Goal: Task Accomplishment & Management: Use online tool/utility

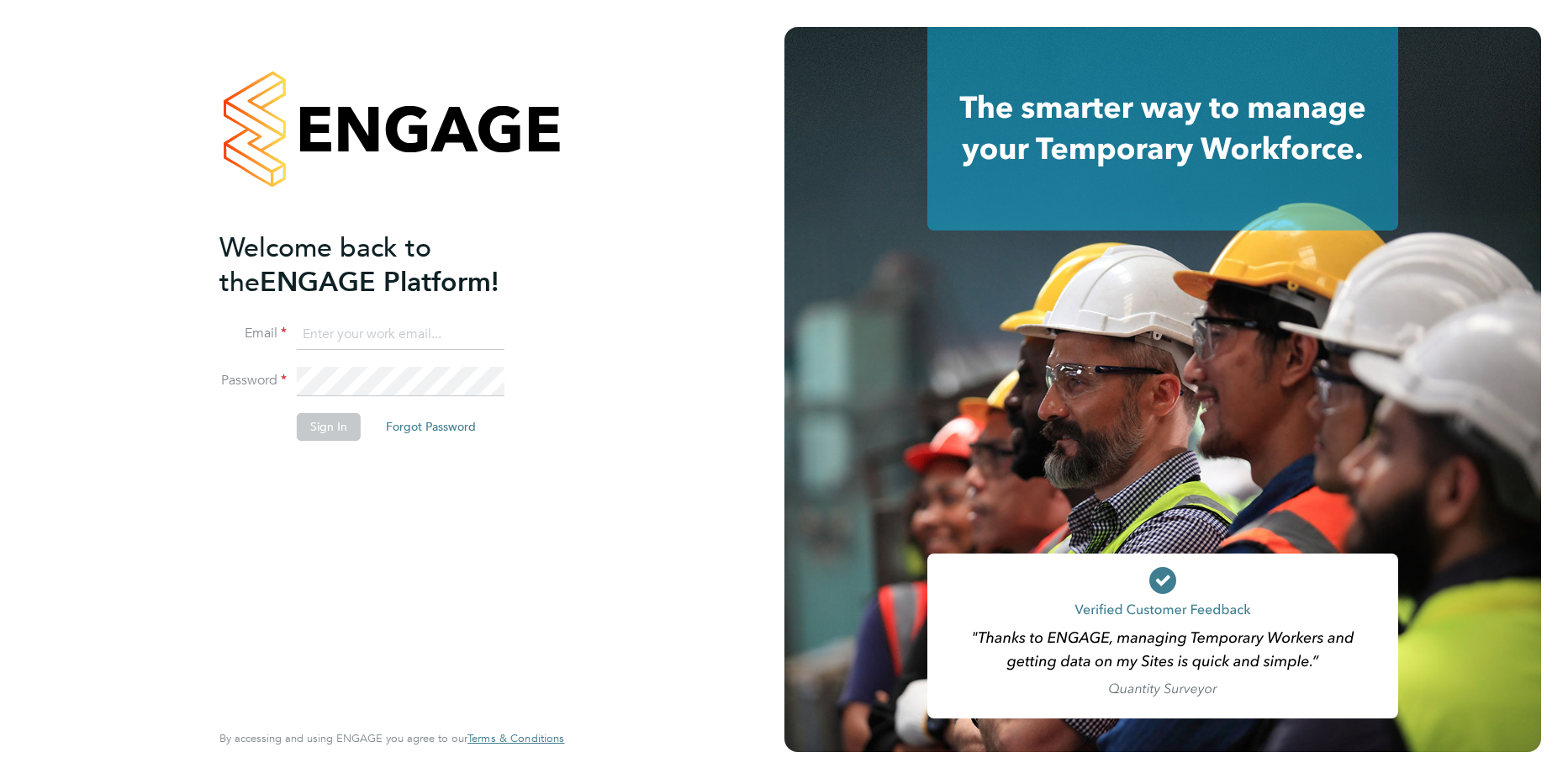
type input "[PERSON_NAME][EMAIL_ADDRESS][PERSON_NAME][DOMAIN_NAME]"
click at [325, 433] on button "Sign In" at bounding box center [328, 427] width 63 height 27
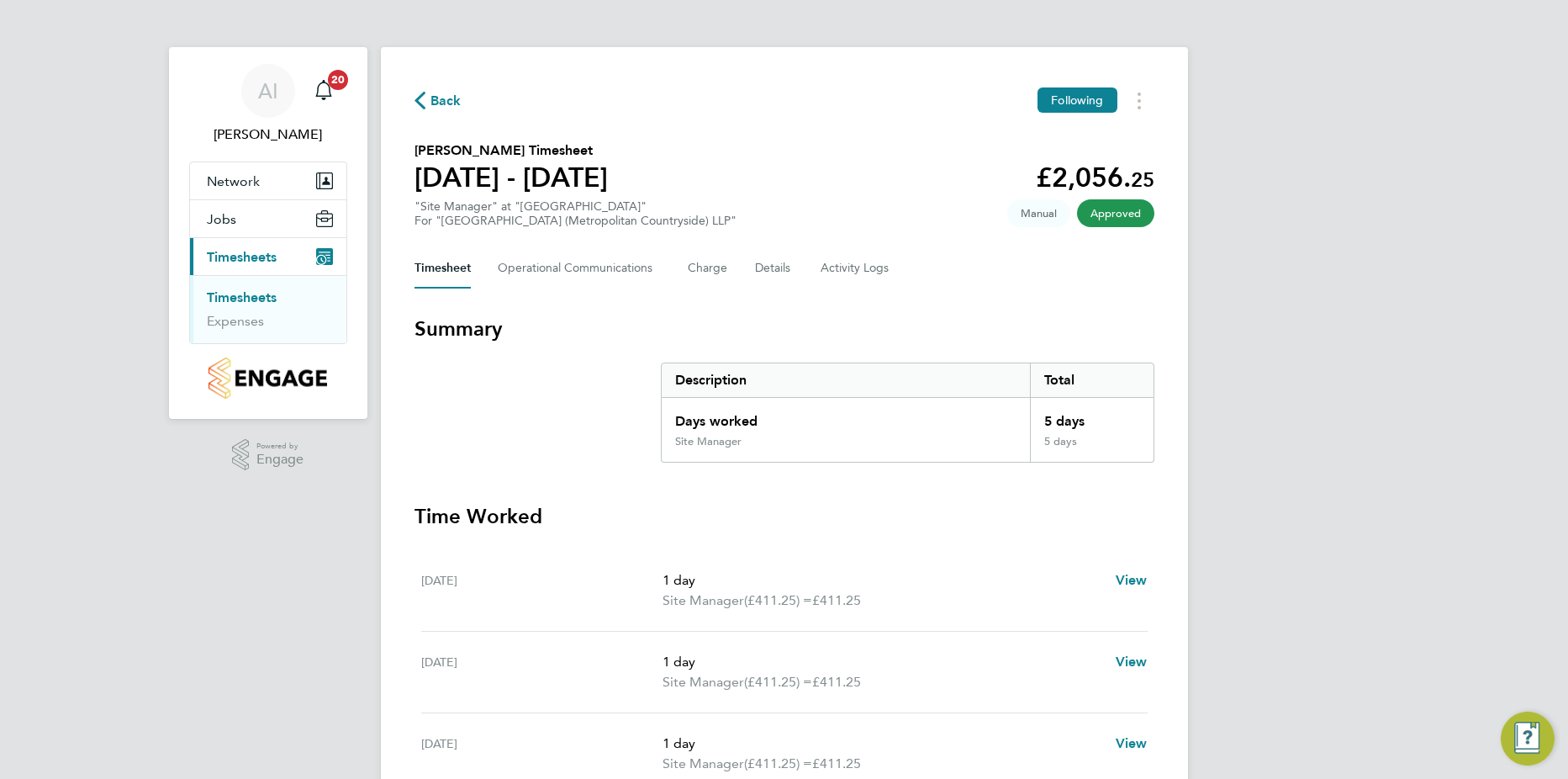
click at [261, 298] on link "Timesheets" at bounding box center [241, 298] width 70 height 16
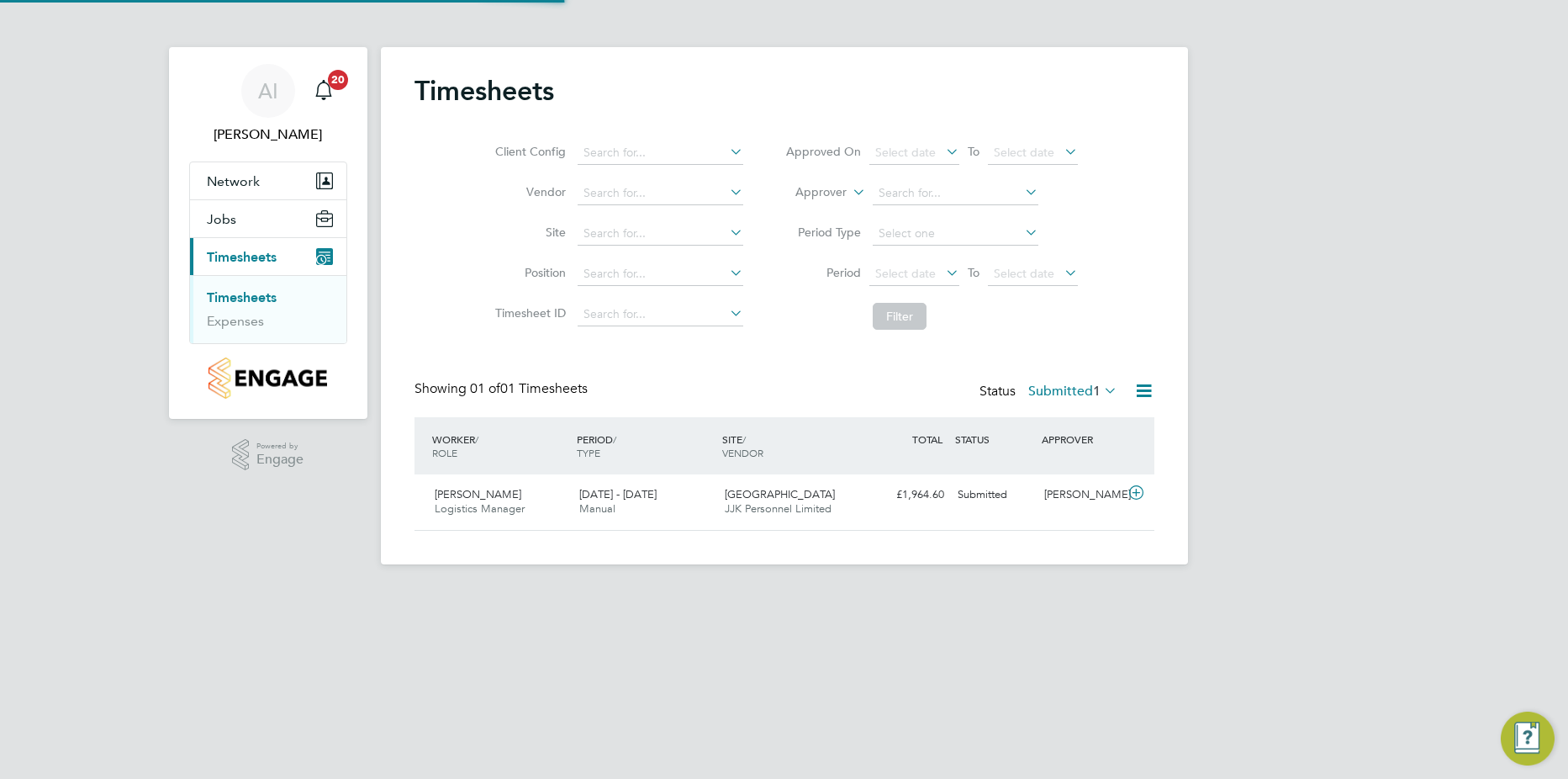
scroll to position [43, 147]
click at [1130, 492] on icon at bounding box center [1136, 493] width 21 height 13
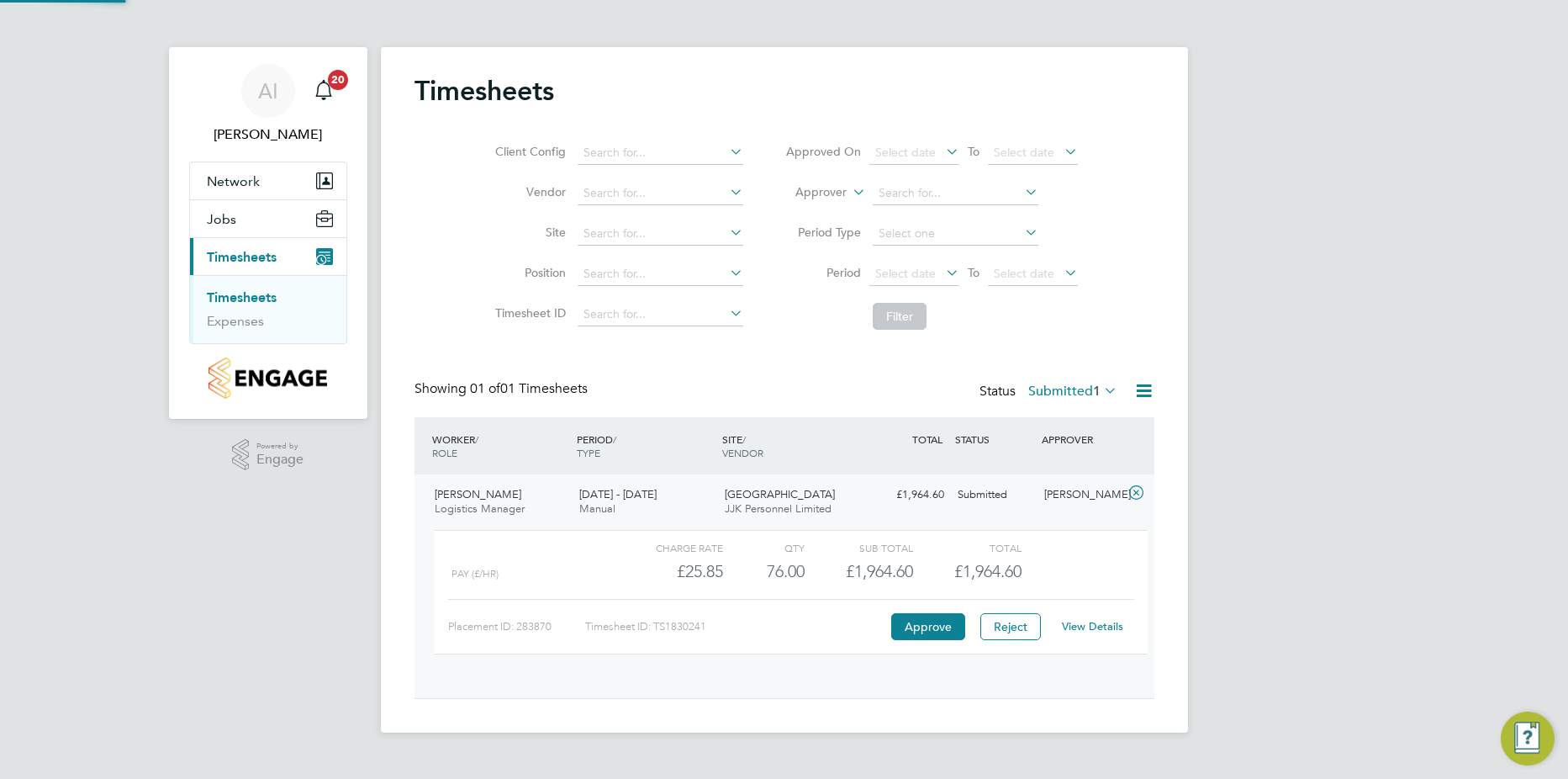
scroll to position [29, 164]
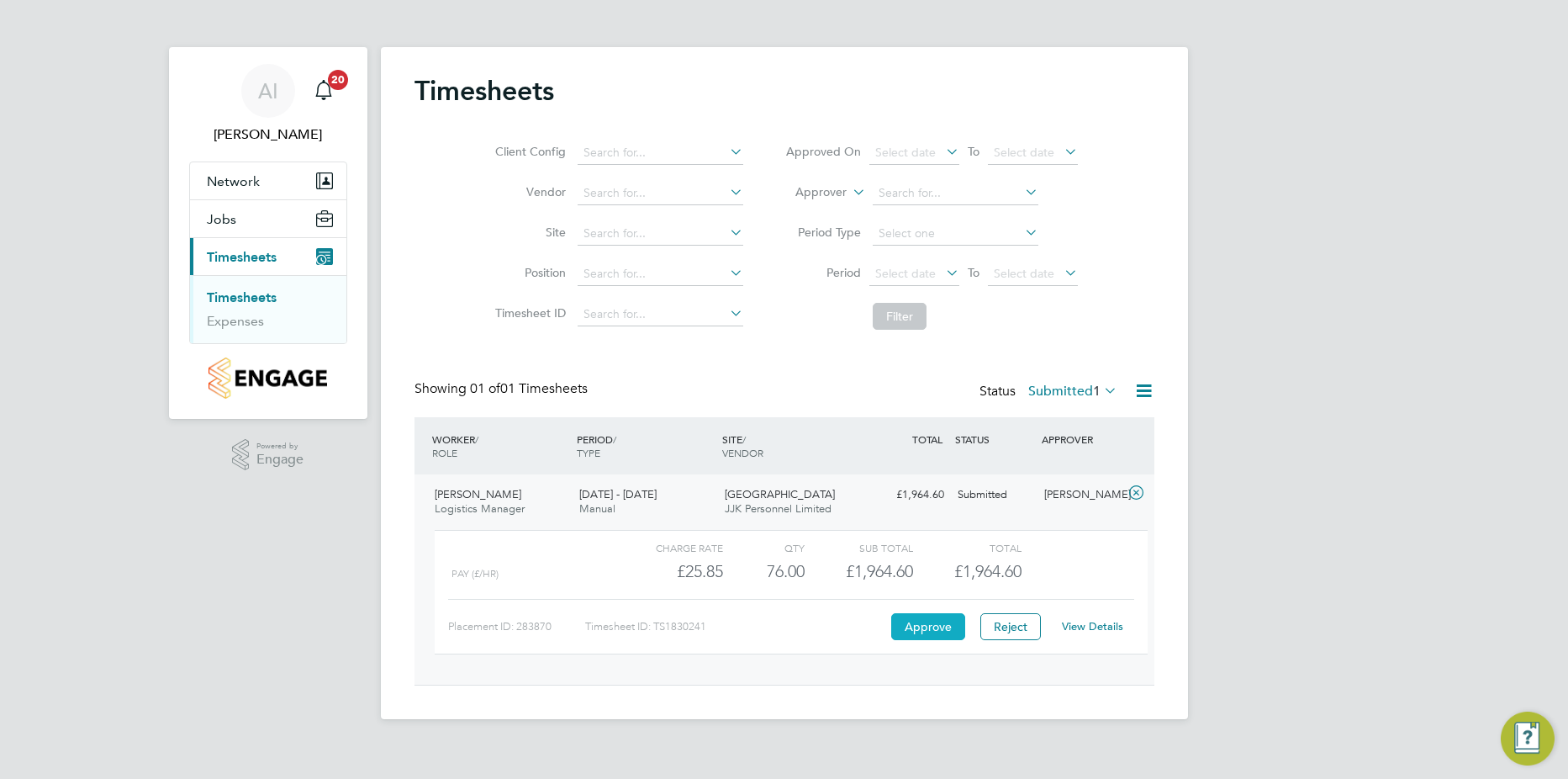
click at [922, 617] on button "Approve" at bounding box center [928, 627] width 74 height 27
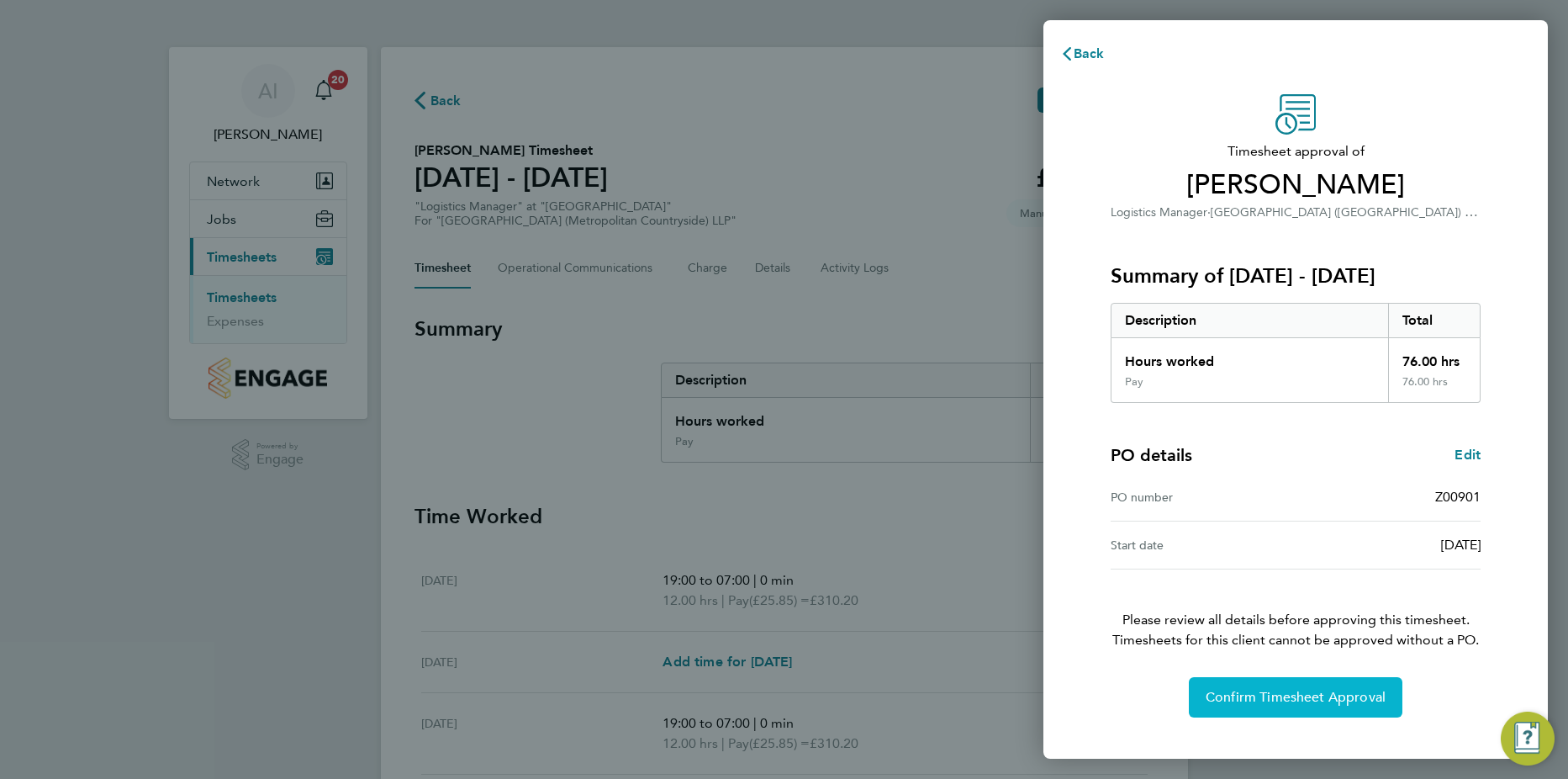
click at [1252, 682] on button "Confirm Timesheet Approval" at bounding box center [1295, 697] width 214 height 40
